Goal: Check status

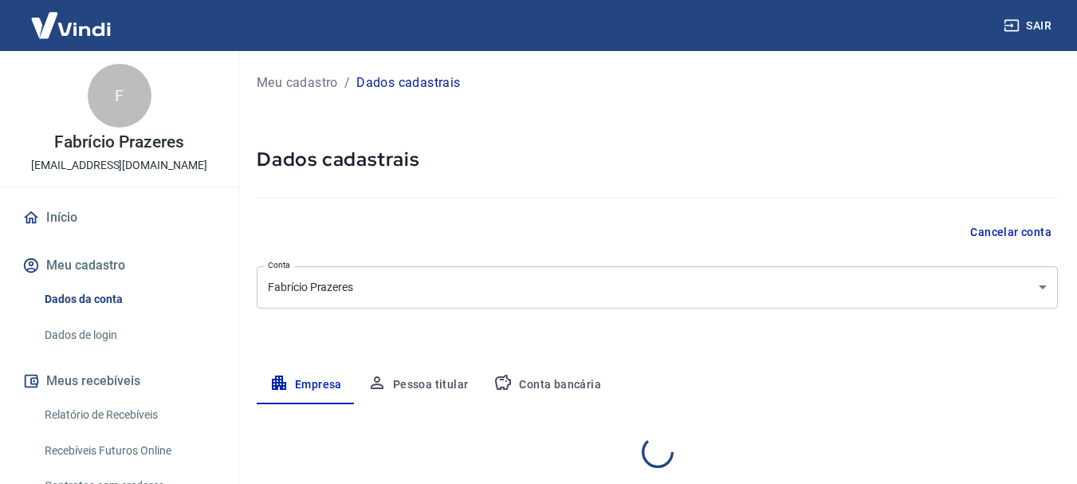
select select "SC"
select select "business"
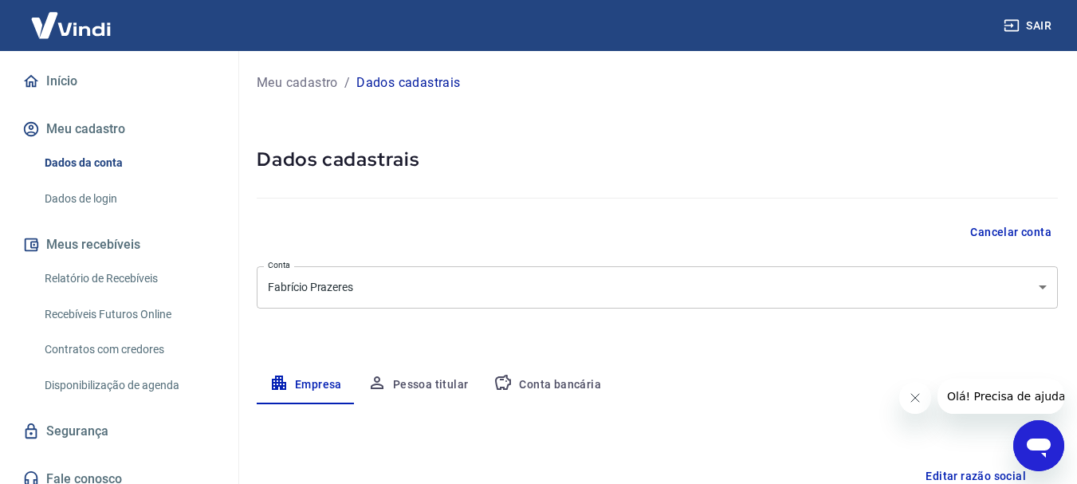
scroll to position [149, 0]
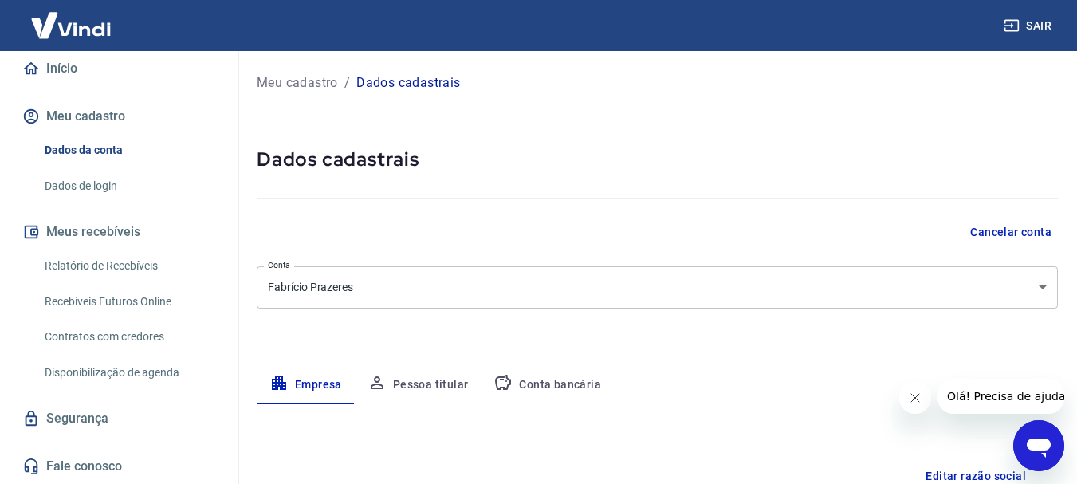
click at [136, 262] on link "Relatório de Recebíveis" at bounding box center [128, 266] width 181 height 33
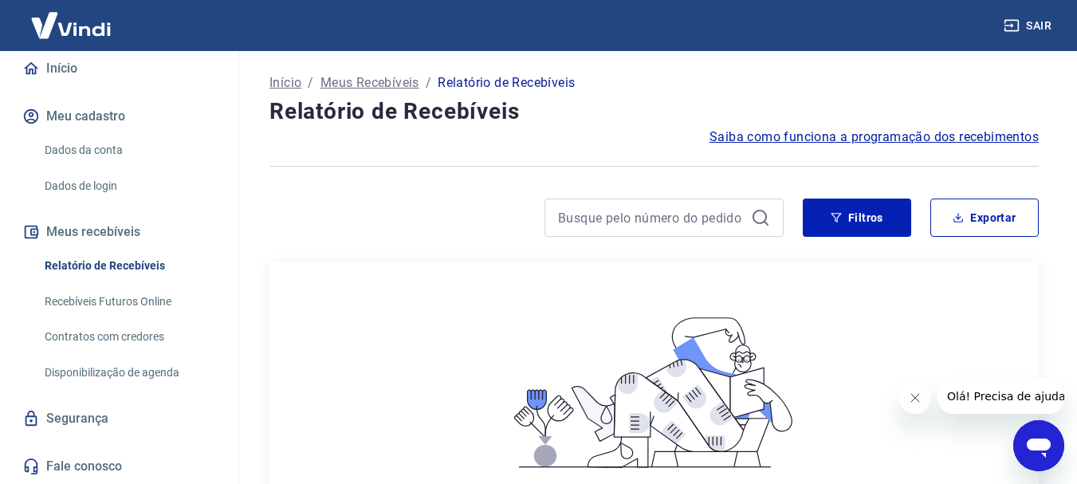
click at [109, 231] on button "Meus recebíveis" at bounding box center [119, 231] width 200 height 35
click at [152, 295] on link "Recebíveis Futuros Online" at bounding box center [128, 301] width 181 height 33
